Goal: Find specific page/section: Find specific page/section

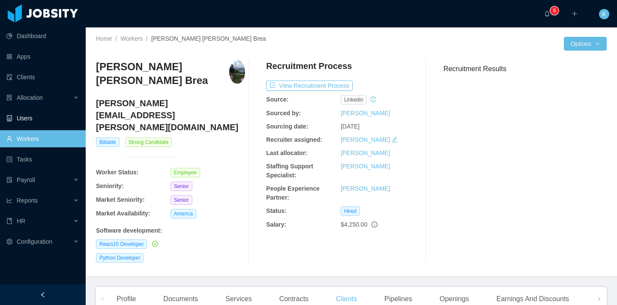
click at [61, 141] on link "Workers" at bounding box center [42, 138] width 72 height 17
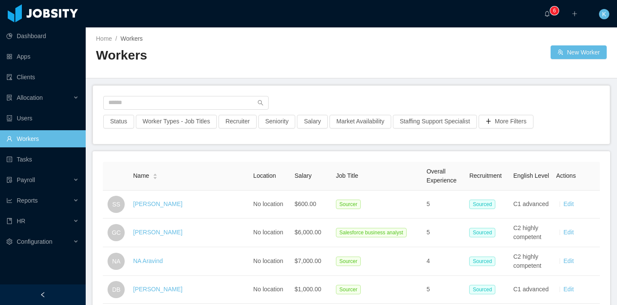
click at [61, 141] on link "Workers" at bounding box center [42, 138] width 72 height 17
click at [126, 103] on input "text" at bounding box center [185, 103] width 165 height 14
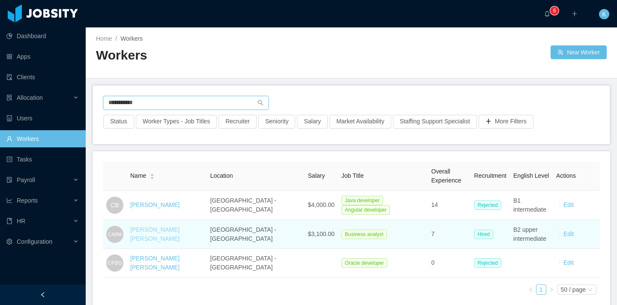
type input "**********"
click at [159, 233] on link "[PERSON_NAME] [PERSON_NAME]" at bounding box center [154, 234] width 49 height 16
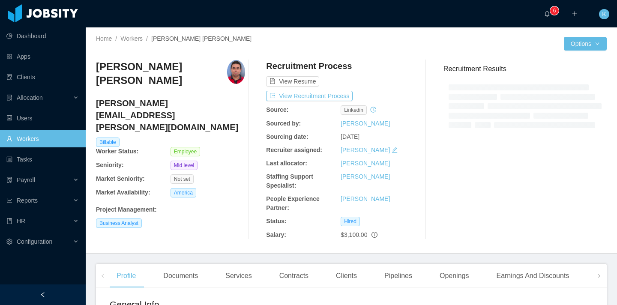
click at [285, 209] on b "People Experience Partner:" at bounding box center [293, 203] width 54 height 16
click at [306, 267] on div "Contracts" at bounding box center [294, 276] width 43 height 24
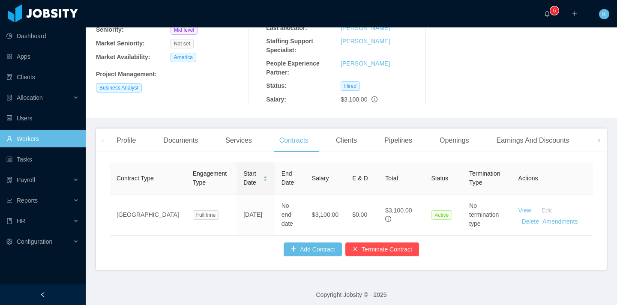
scroll to position [147, 0]
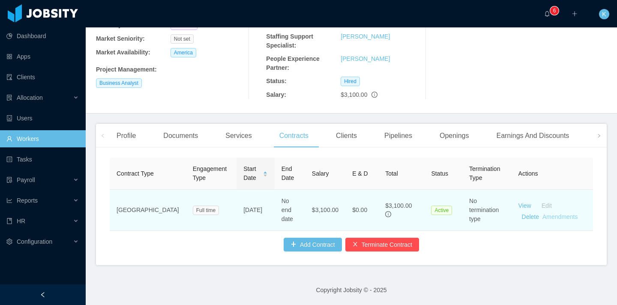
click at [554, 213] on link "Amendments" at bounding box center [560, 216] width 35 height 7
